Goal: Task Accomplishment & Management: Complete application form

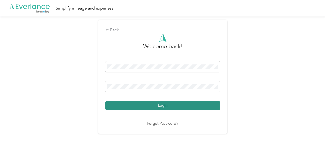
click at [169, 106] on button "Login" at bounding box center [162, 105] width 115 height 9
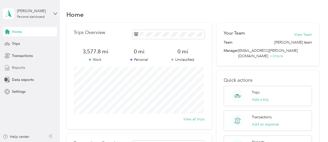
click at [17, 66] on span "Reports" at bounding box center [18, 67] width 13 height 5
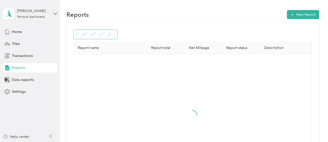
click at [115, 33] on span at bounding box center [114, 34] width 2 height 4
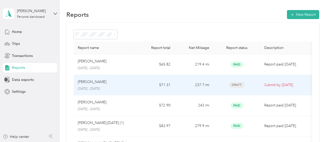
click at [97, 82] on p "[PERSON_NAME]" at bounding box center [92, 82] width 29 height 6
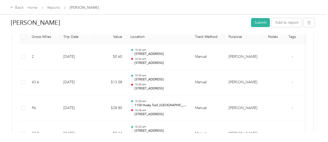
scroll to position [150, 0]
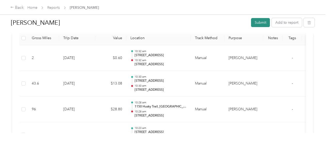
click at [256, 24] on button "Submit" at bounding box center [260, 22] width 19 height 9
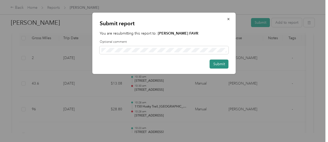
click at [217, 64] on button "Submit" at bounding box center [219, 64] width 19 height 9
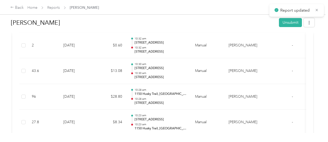
scroll to position [138, 0]
